Goal: Navigation & Orientation: Find specific page/section

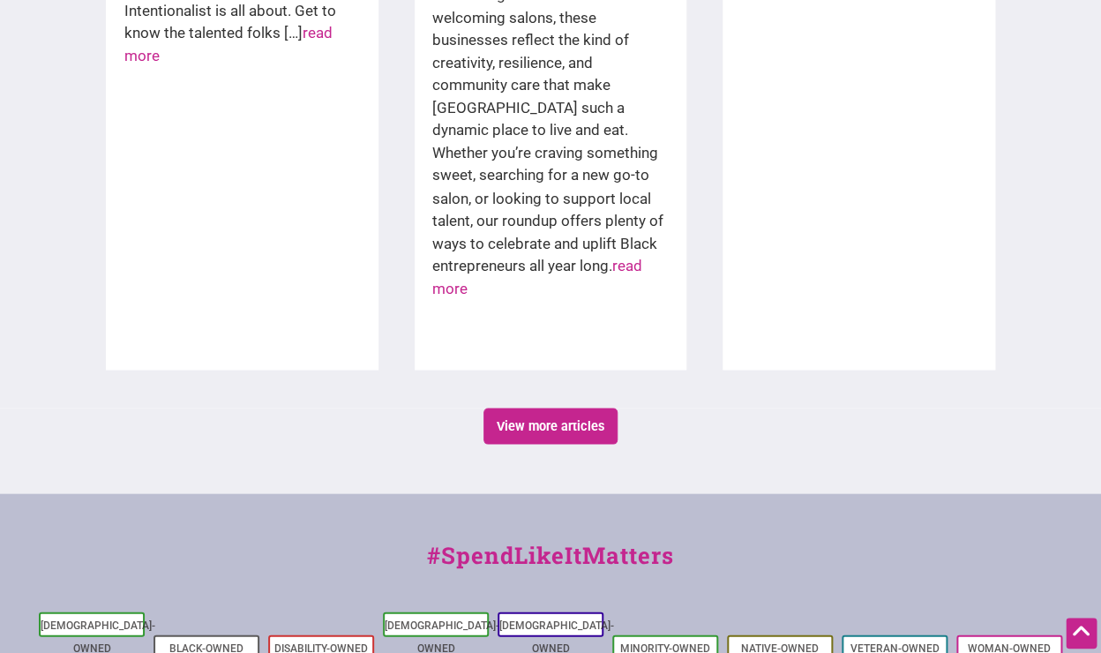
scroll to position [3324, 0]
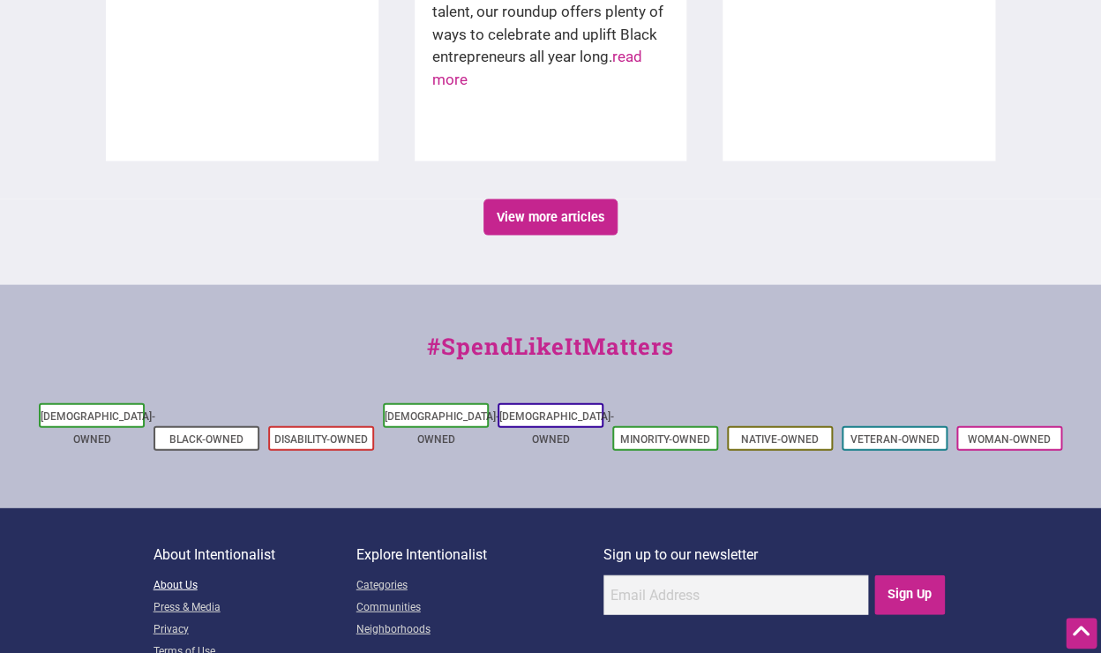
click at [187, 575] on link "About Us" at bounding box center [255, 586] width 203 height 22
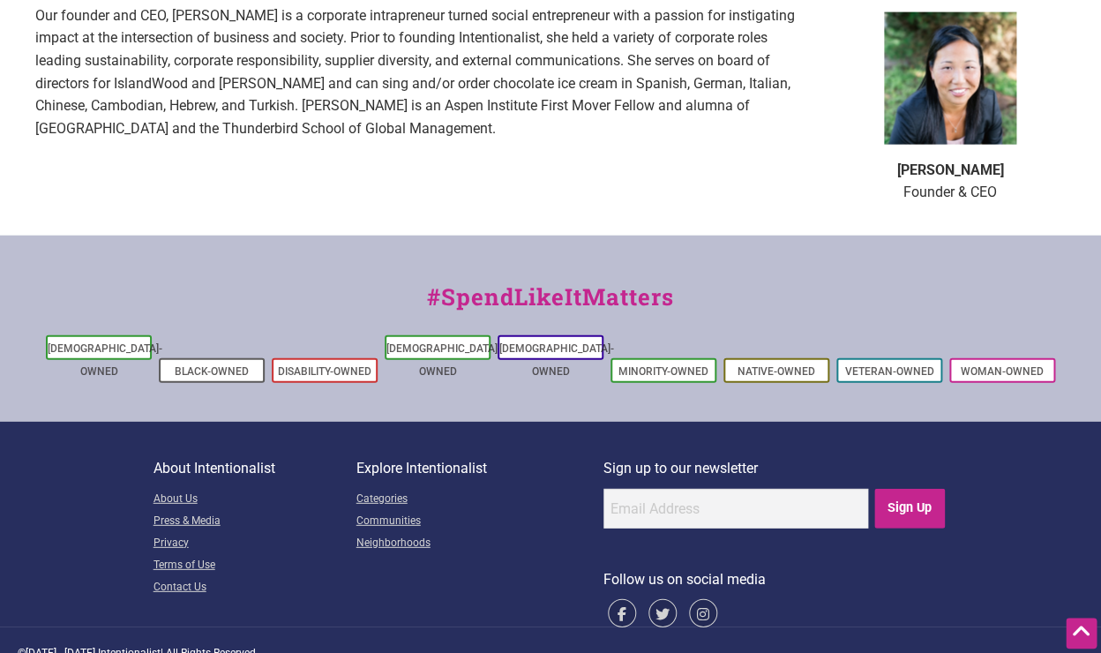
scroll to position [1305, 0]
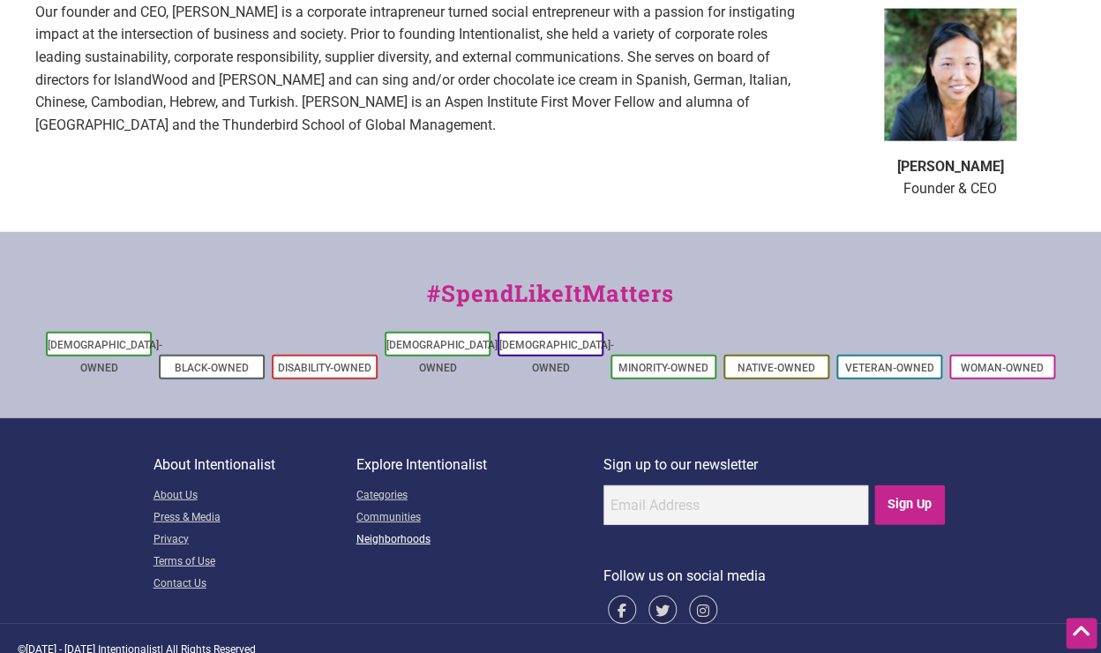
click at [388, 529] on link "Neighborhoods" at bounding box center [479, 540] width 247 height 22
click at [378, 529] on link "Neighborhoods" at bounding box center [479, 540] width 247 height 22
